Goal: Find specific page/section: Find specific page/section

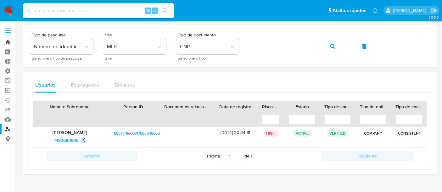
click at [3, 42] on link "Bandeja" at bounding box center [37, 42] width 75 height 10
click at [39, 12] on input at bounding box center [98, 11] width 151 height 8
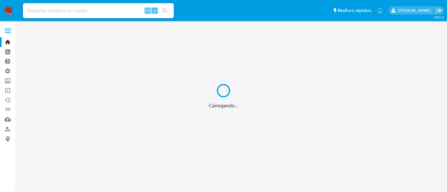
click at [39, 12] on div "Carregando..." at bounding box center [223, 96] width 447 height 192
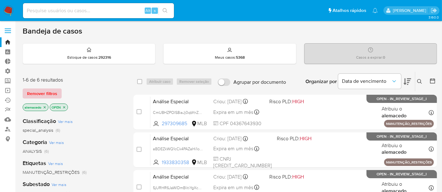
click at [46, 93] on span "Remover filtros" at bounding box center [42, 93] width 30 height 9
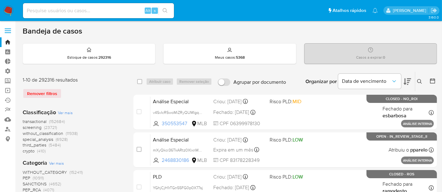
click at [51, 16] on div "Alt s" at bounding box center [98, 10] width 151 height 15
click at [56, 9] on input at bounding box center [98, 11] width 151 height 8
paste input "5YQ4aFh4QTr4mE5pDt92NgQz"
type input "5YQ4aFh4QTr4mE5pDt92NgQz"
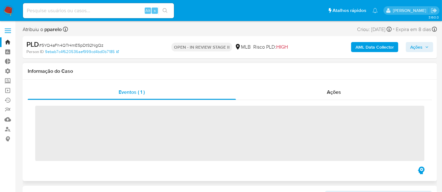
scroll to position [296, 0]
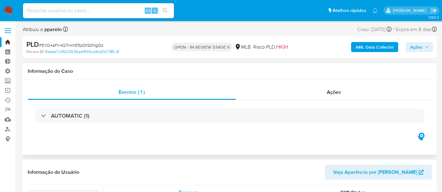
select select "10"
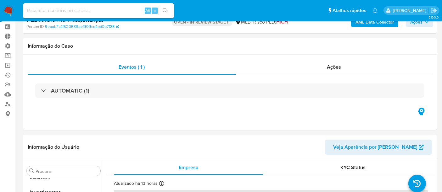
scroll to position [0, 0]
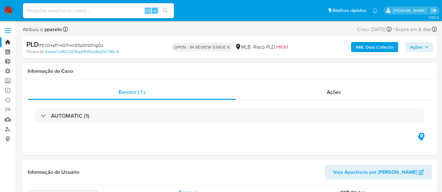
click at [6, 41] on link "Bandeja" at bounding box center [37, 42] width 75 height 10
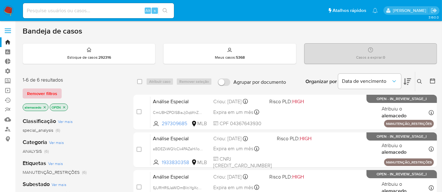
click at [37, 92] on span "Remover filtros" at bounding box center [42, 93] width 30 height 9
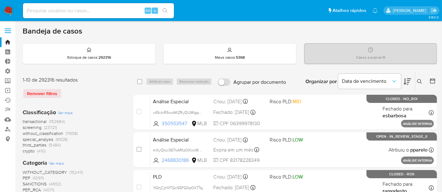
click at [422, 78] on button at bounding box center [420, 82] width 10 height 8
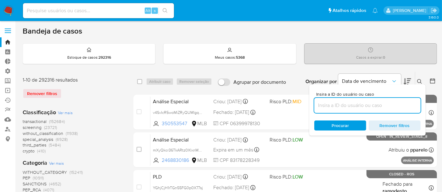
click at [328, 105] on input at bounding box center [367, 106] width 106 height 8
type input "5YQ4aFh4QTr4mE5pDt92NgQz"
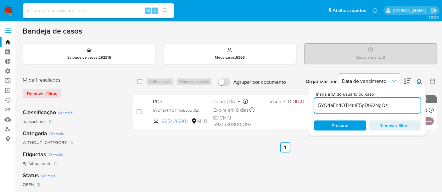
click at [337, 128] on span "Procurar" at bounding box center [340, 126] width 17 height 10
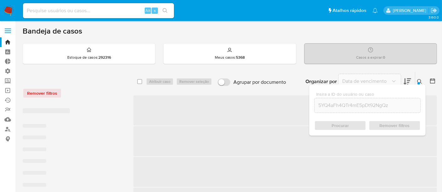
click at [418, 81] on icon at bounding box center [419, 81] width 5 height 5
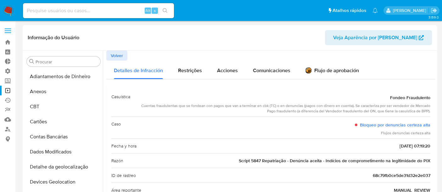
select select "10"
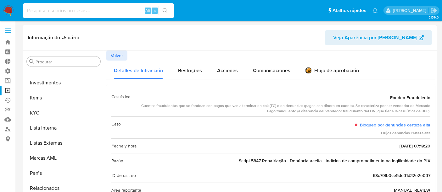
click at [50, 11] on input at bounding box center [98, 11] width 151 height 8
paste input "1933830358"
type input "1933830358"
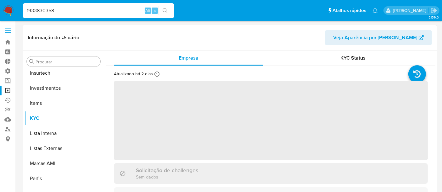
scroll to position [296, 0]
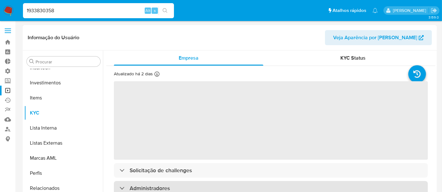
select select "10"
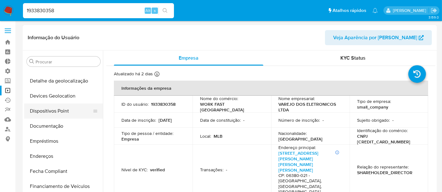
scroll to position [16, 0]
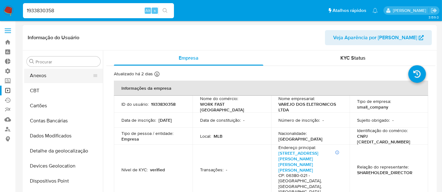
click at [40, 78] on button "Anexos" at bounding box center [61, 75] width 74 height 15
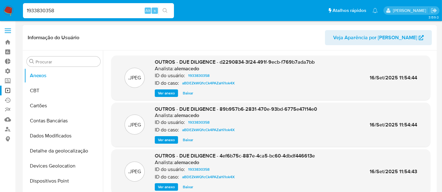
click at [165, 93] on span "Ver anexo" at bounding box center [166, 93] width 17 height 6
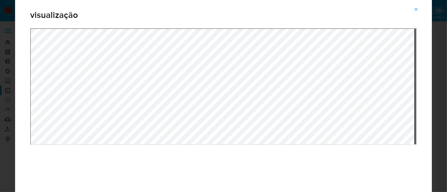
click at [418, 8] on icon "Attachment preview" at bounding box center [416, 9] width 5 height 5
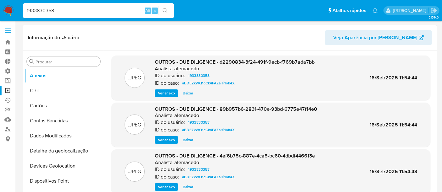
click at [167, 140] on span "Ver anexo" at bounding box center [166, 140] width 17 height 6
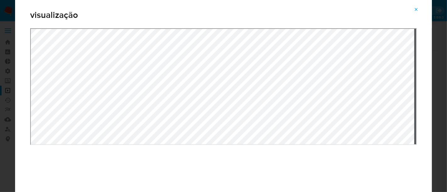
click at [420, 8] on button "Attachment preview" at bounding box center [417, 9] width 14 height 10
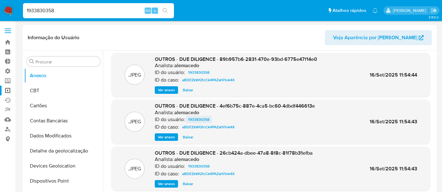
scroll to position [53, 0]
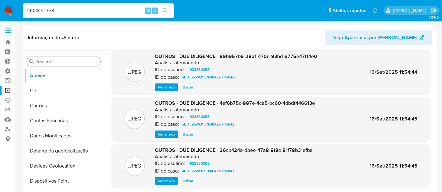
click at [163, 180] on span "Ver anexo" at bounding box center [166, 181] width 17 height 6
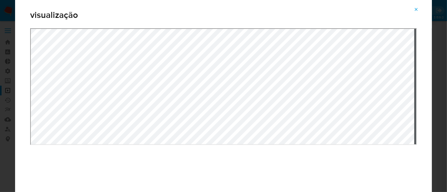
click at [415, 8] on icon "Attachment preview" at bounding box center [416, 9] width 3 height 3
